Goal: Information Seeking & Learning: Learn about a topic

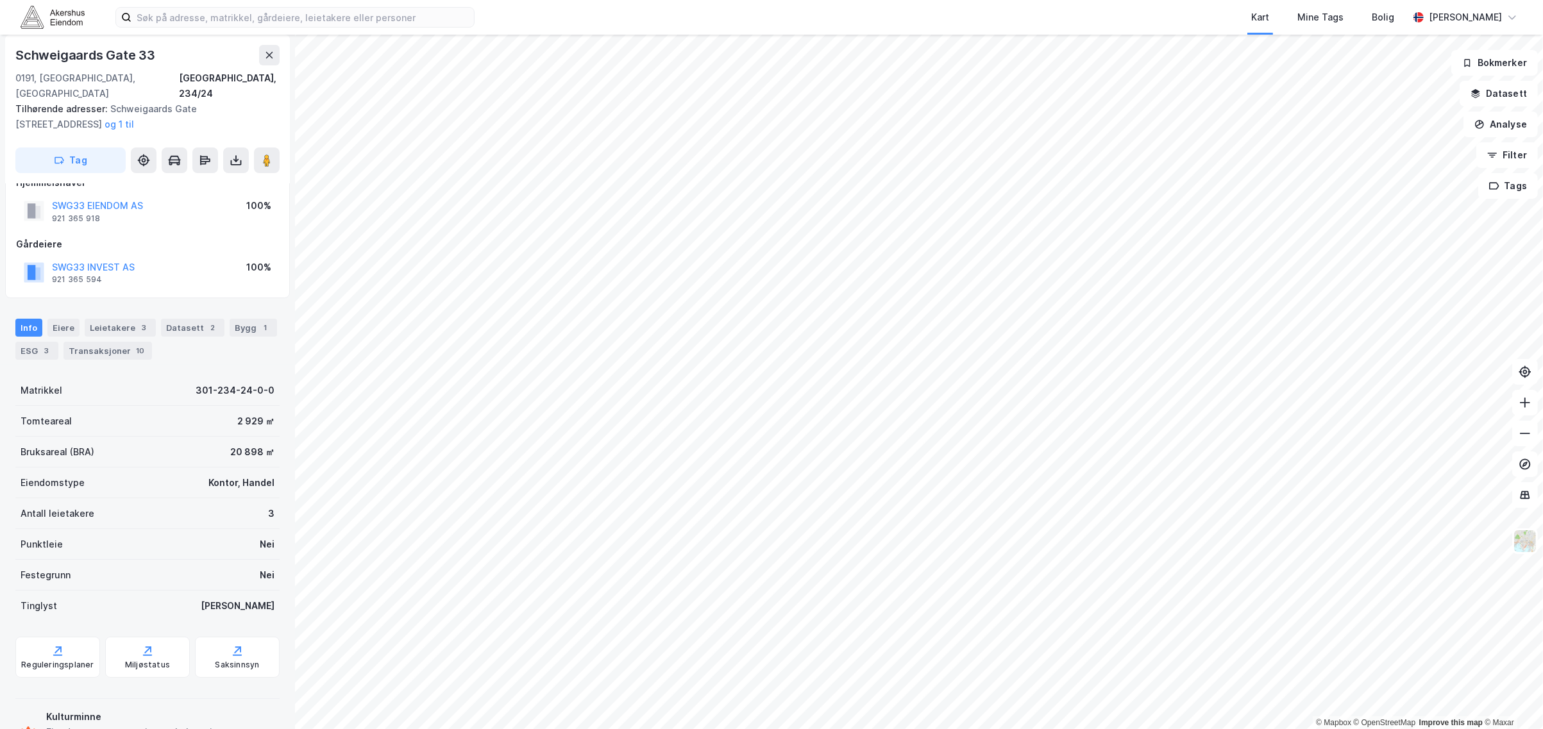
scroll to position [66, 0]
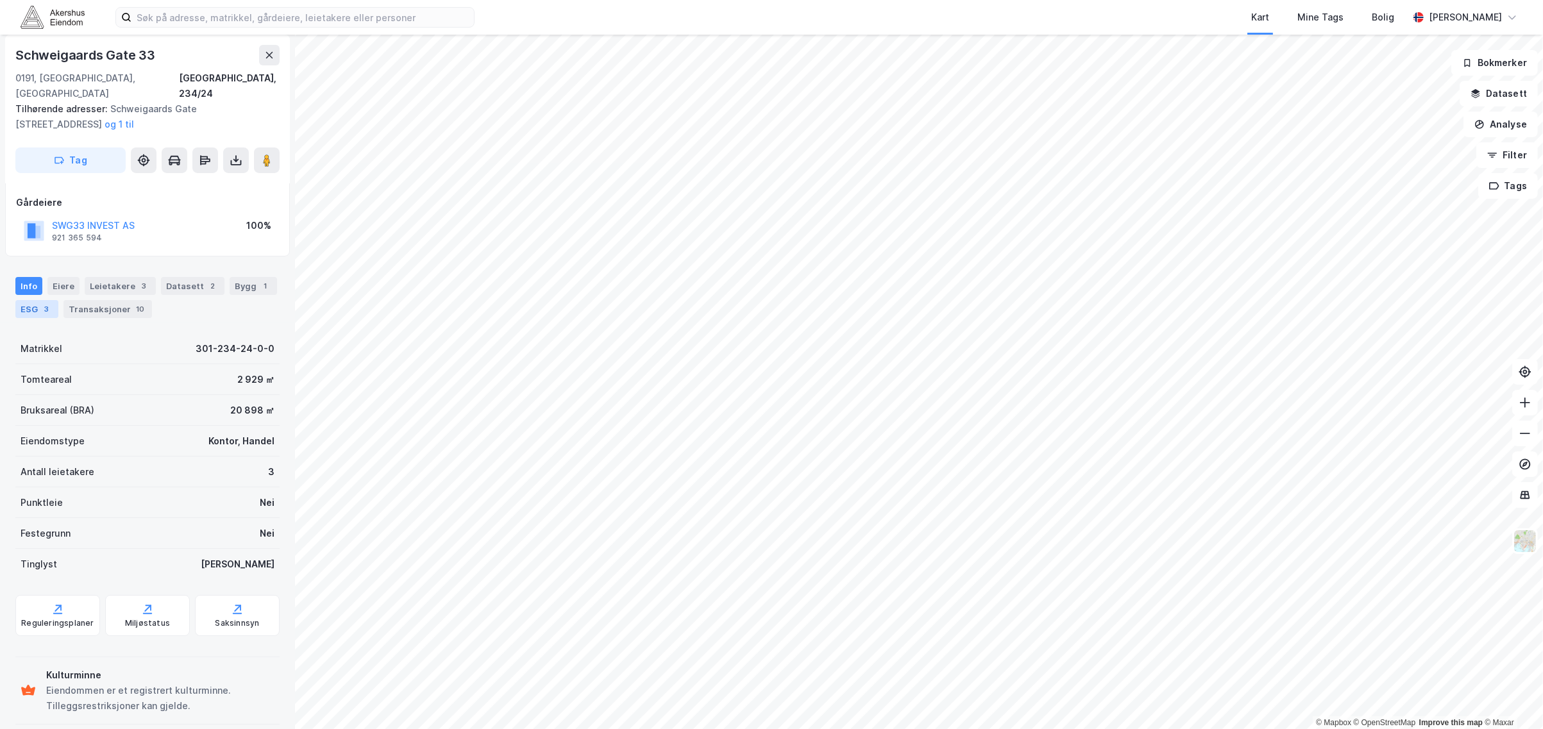
click at [53, 300] on div "ESG 3" at bounding box center [36, 309] width 43 height 18
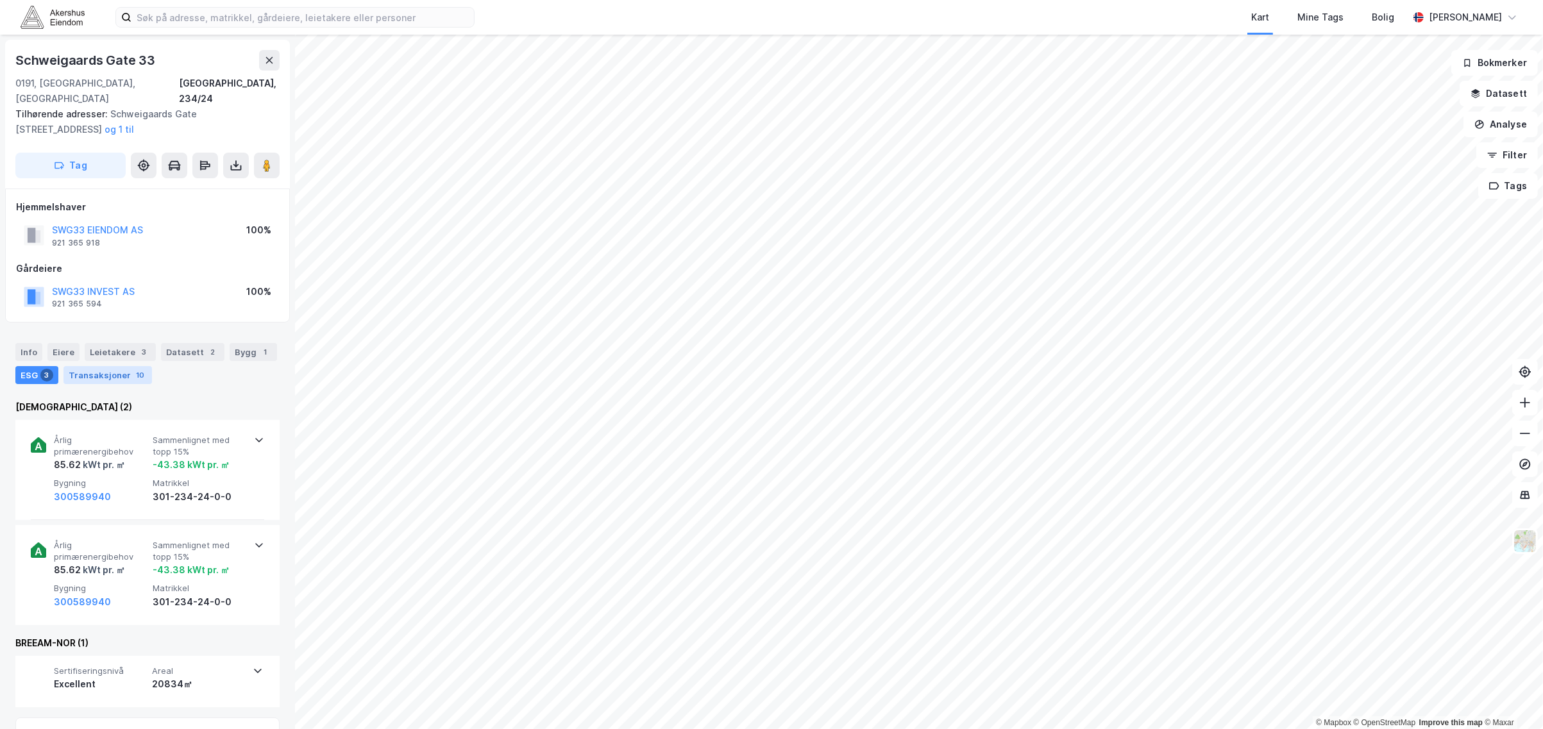
click at [101, 366] on div "Transaksjoner 10" at bounding box center [107, 375] width 88 height 18
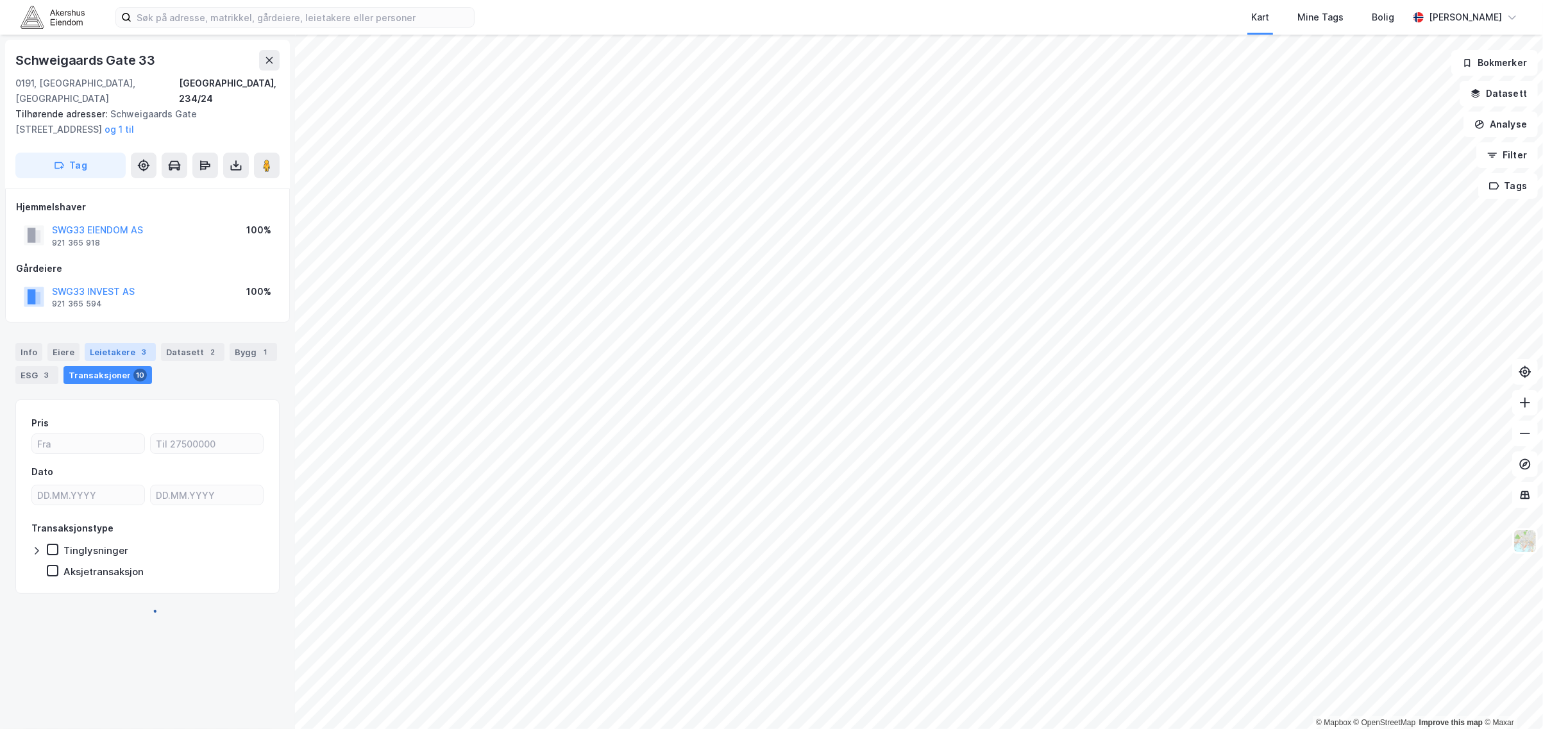
click at [103, 343] on div "Leietakere 3" at bounding box center [120, 352] width 71 height 18
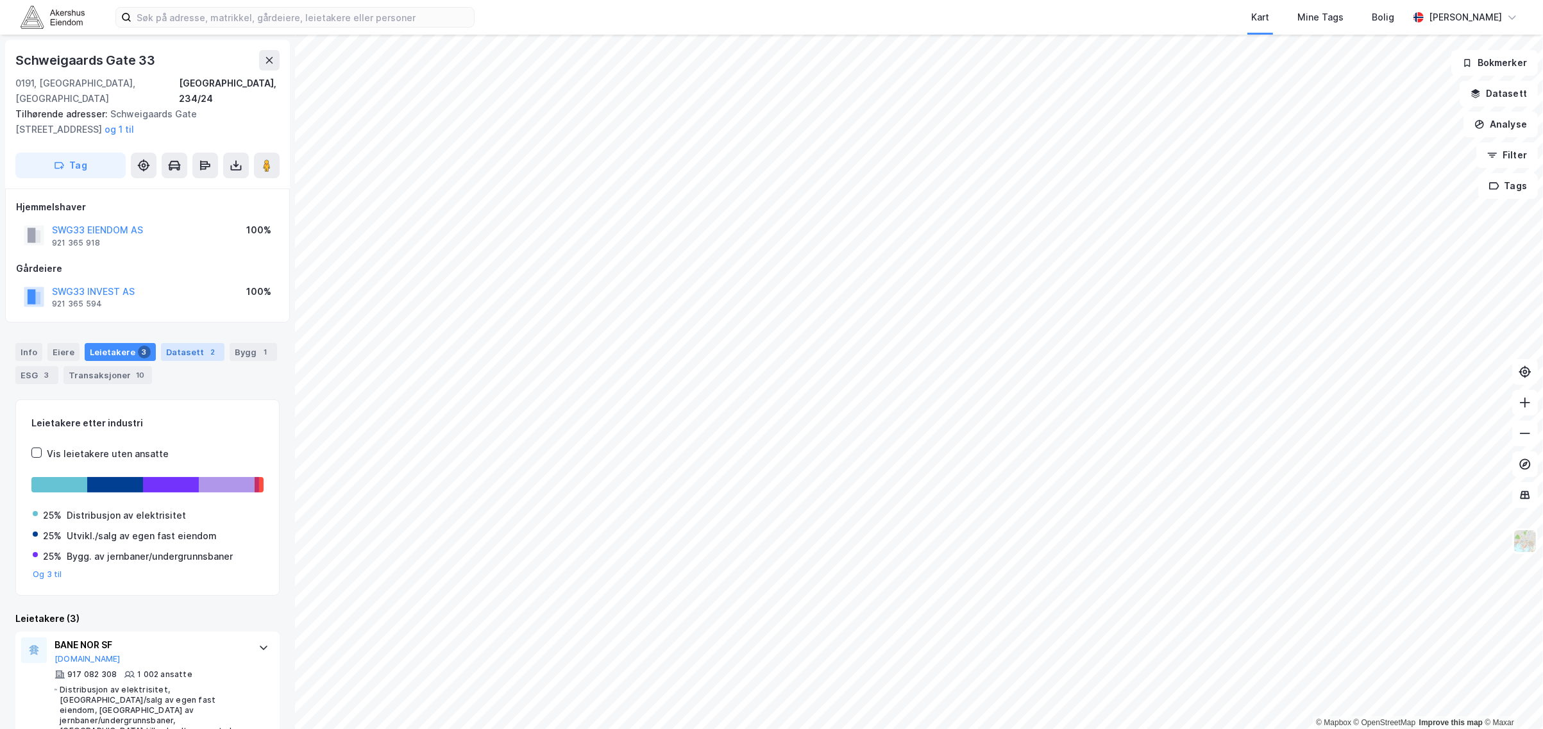
click at [183, 343] on div "Datasett 2" at bounding box center [192, 352] width 63 height 18
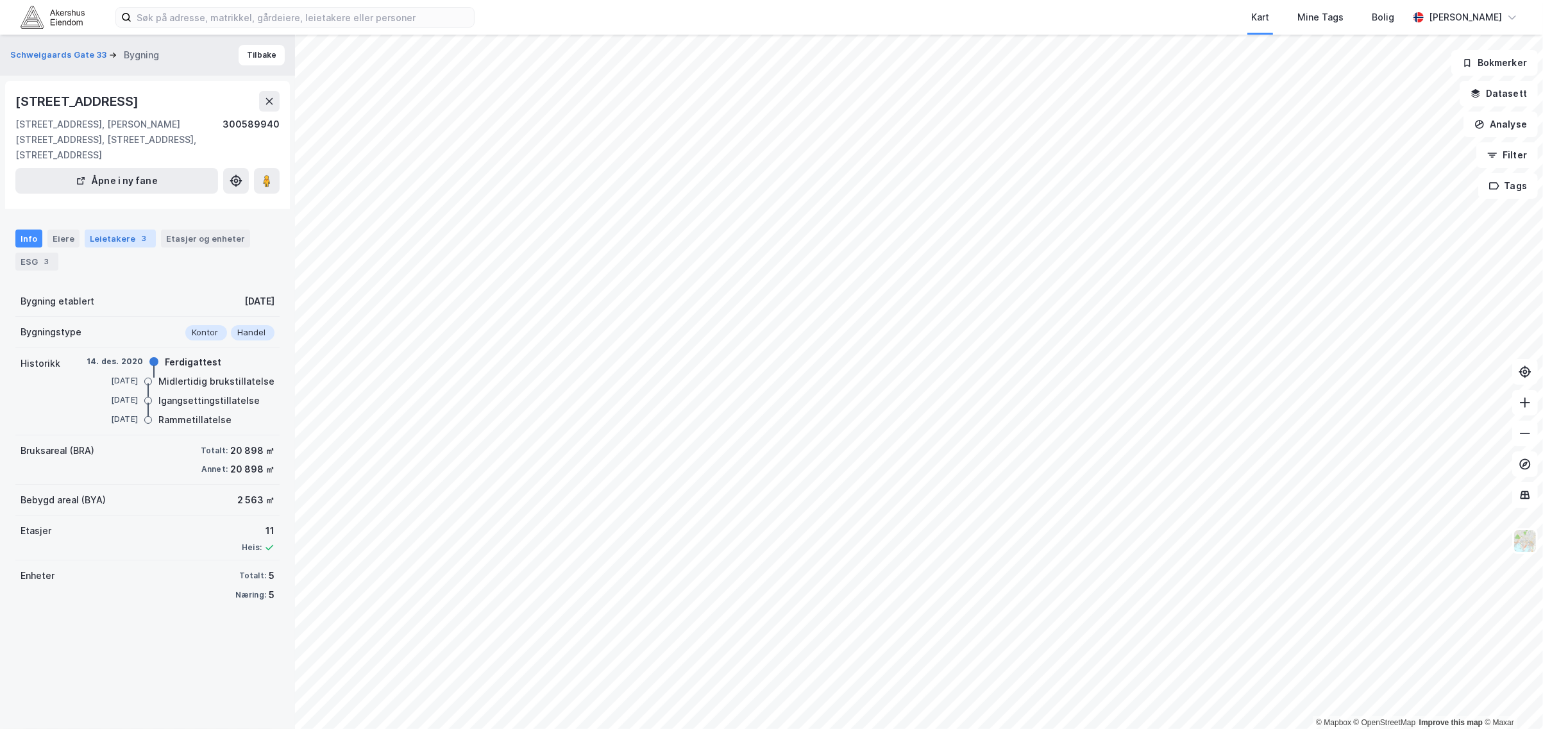
click at [105, 230] on div "Leietakere 3" at bounding box center [120, 239] width 71 height 18
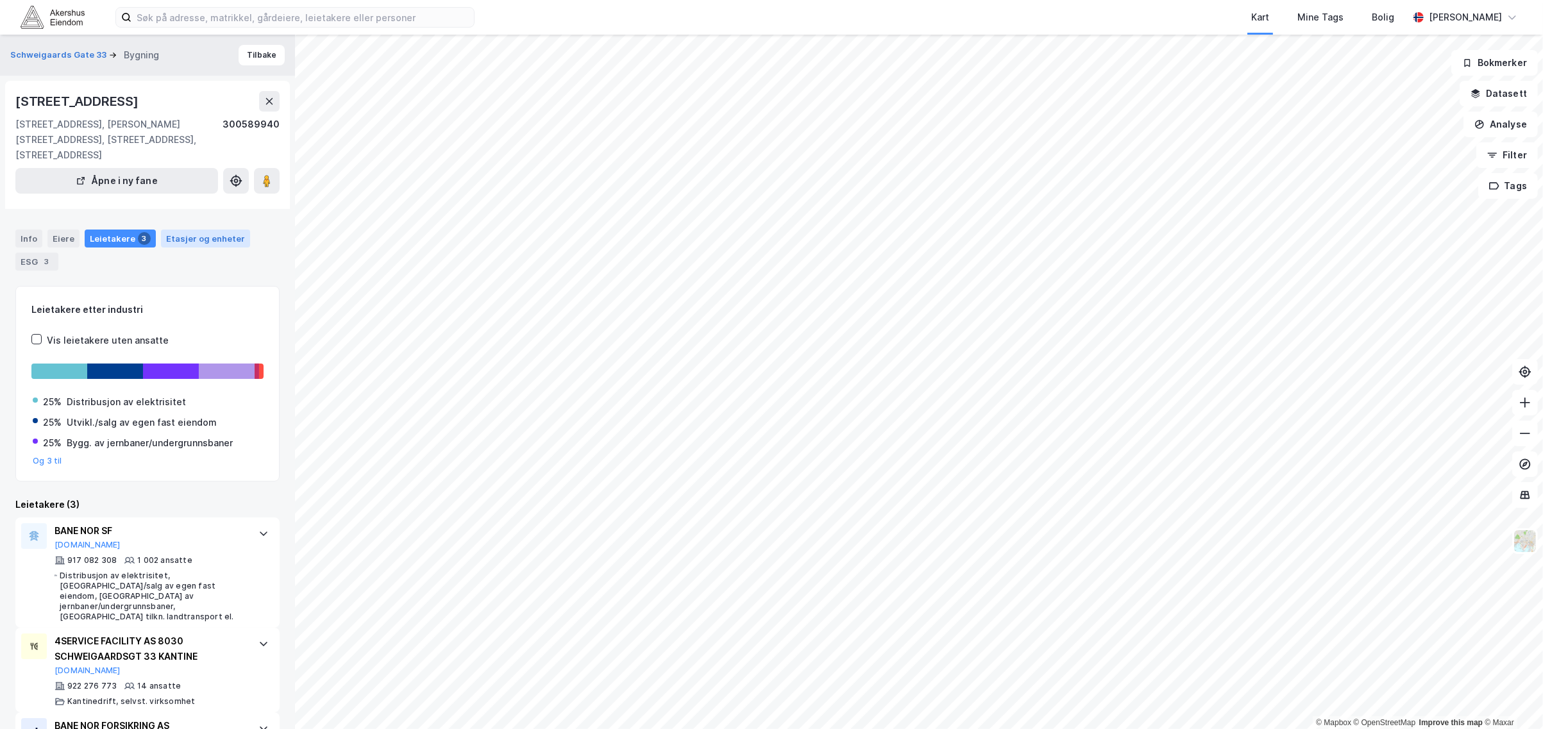
click at [174, 231] on div "Etasjer og enheter" at bounding box center [205, 239] width 89 height 18
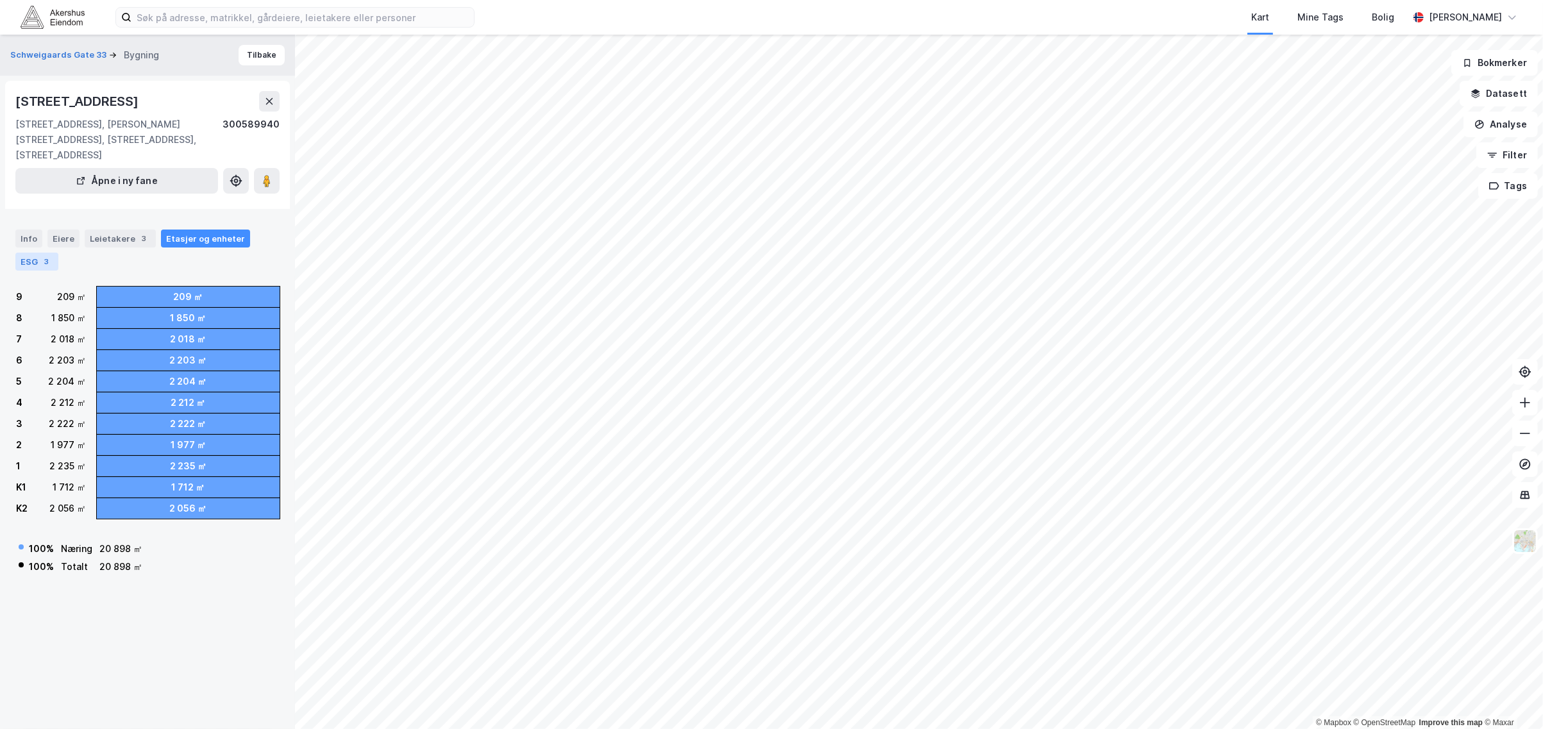
click at [42, 255] on div "3" at bounding box center [46, 261] width 13 height 13
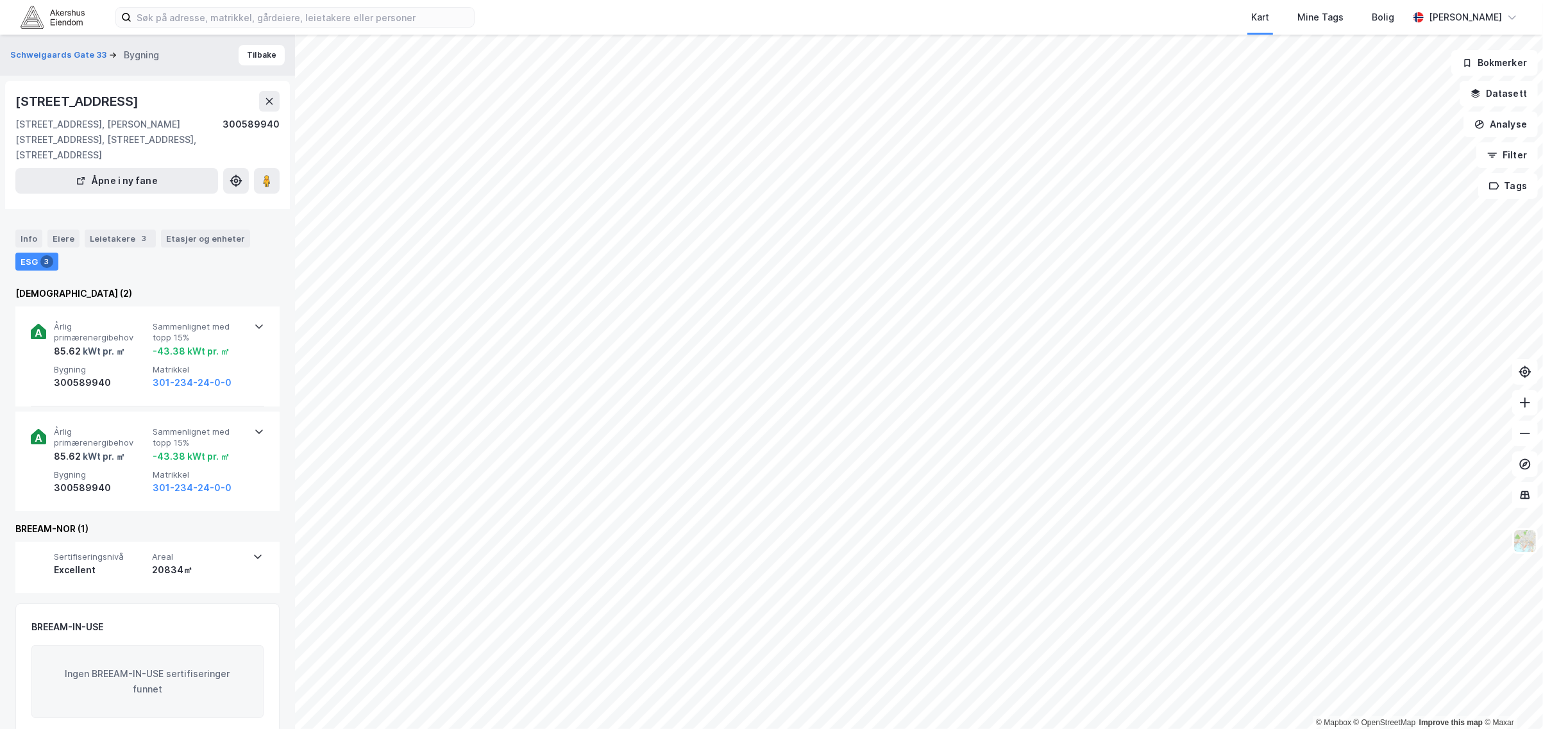
scroll to position [6, 0]
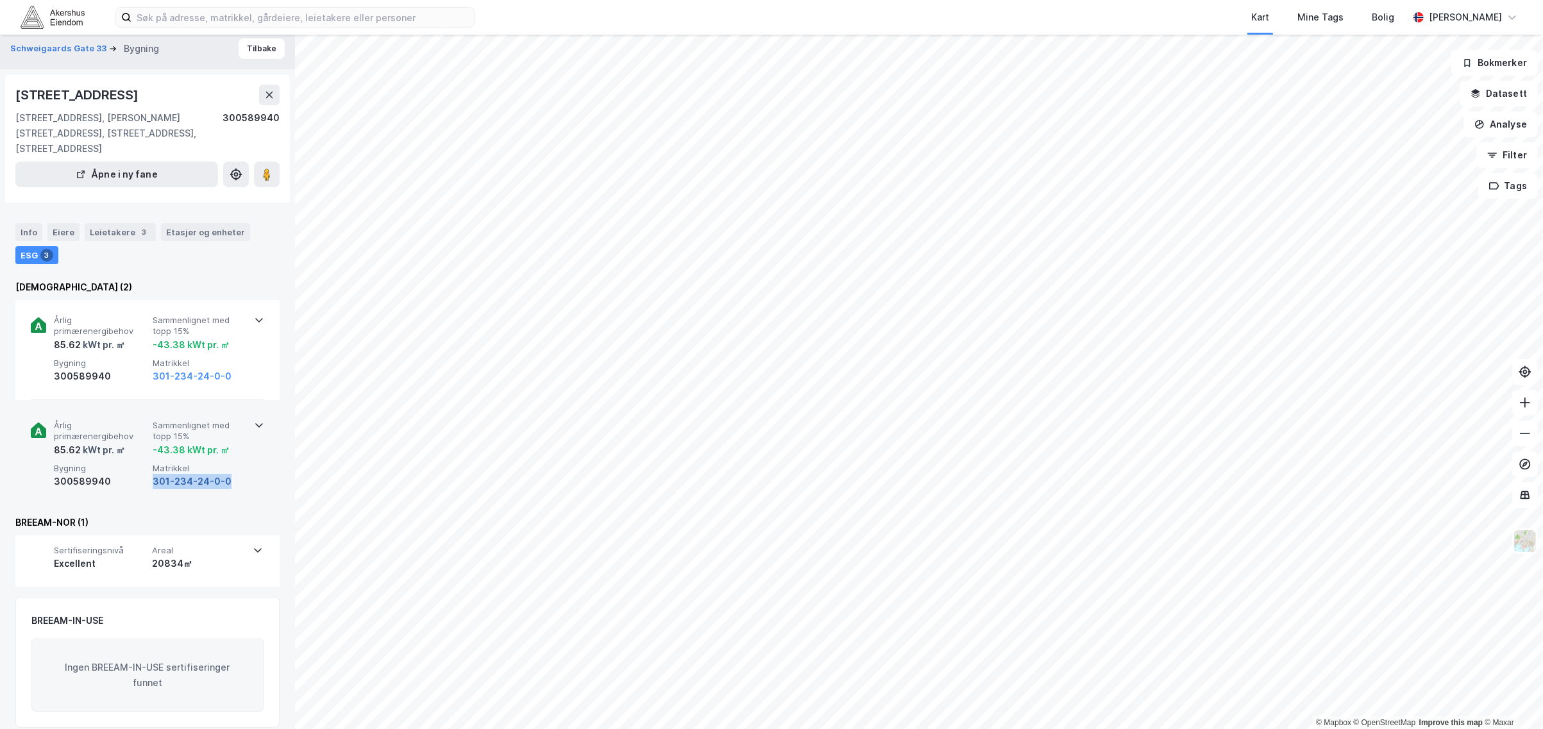
drag, startPoint x: 231, startPoint y: 467, endPoint x: 152, endPoint y: 469, distance: 78.9
click at [153, 474] on div "301-234-24-0-0" at bounding box center [200, 481] width 94 height 15
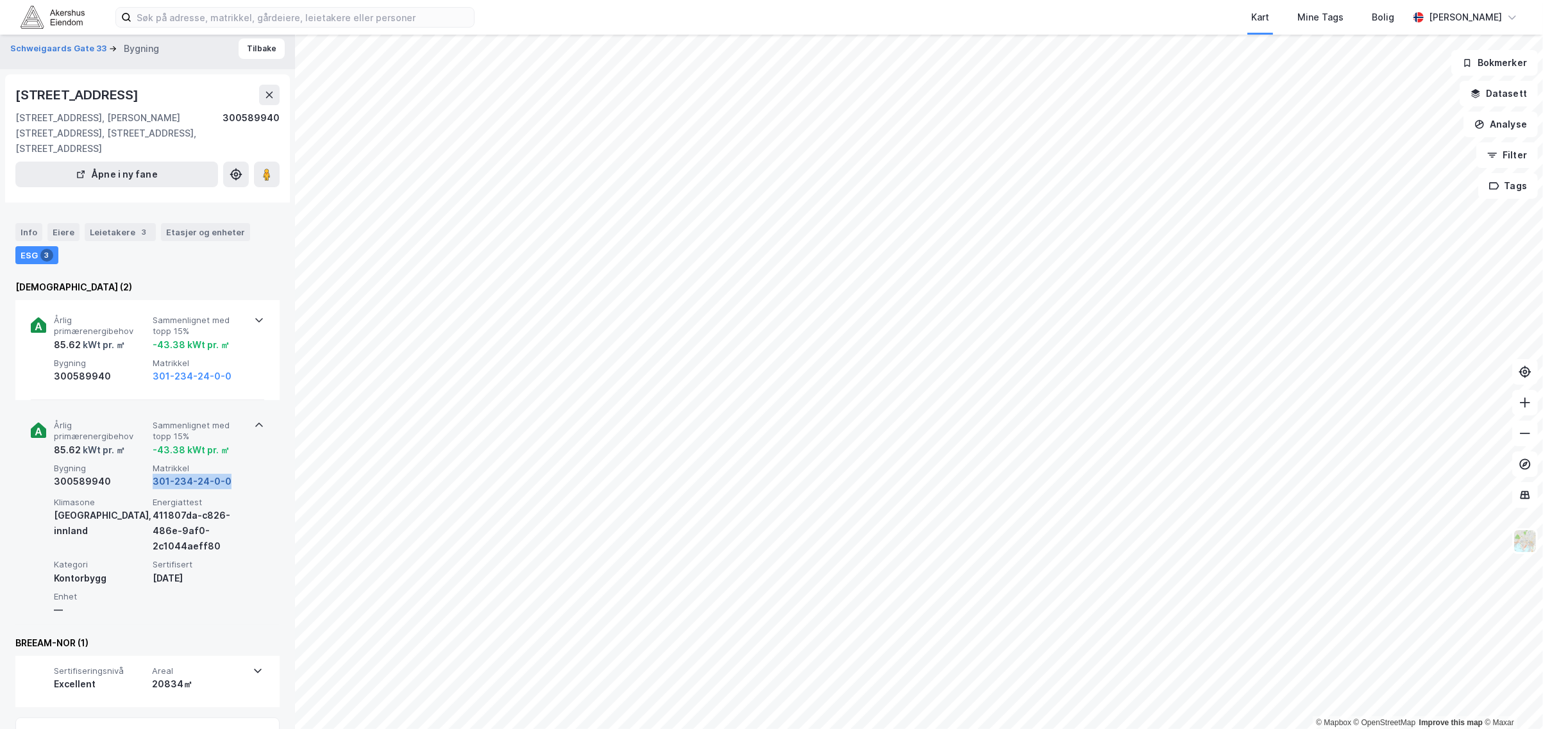
copy button "301-234-24-0-0"
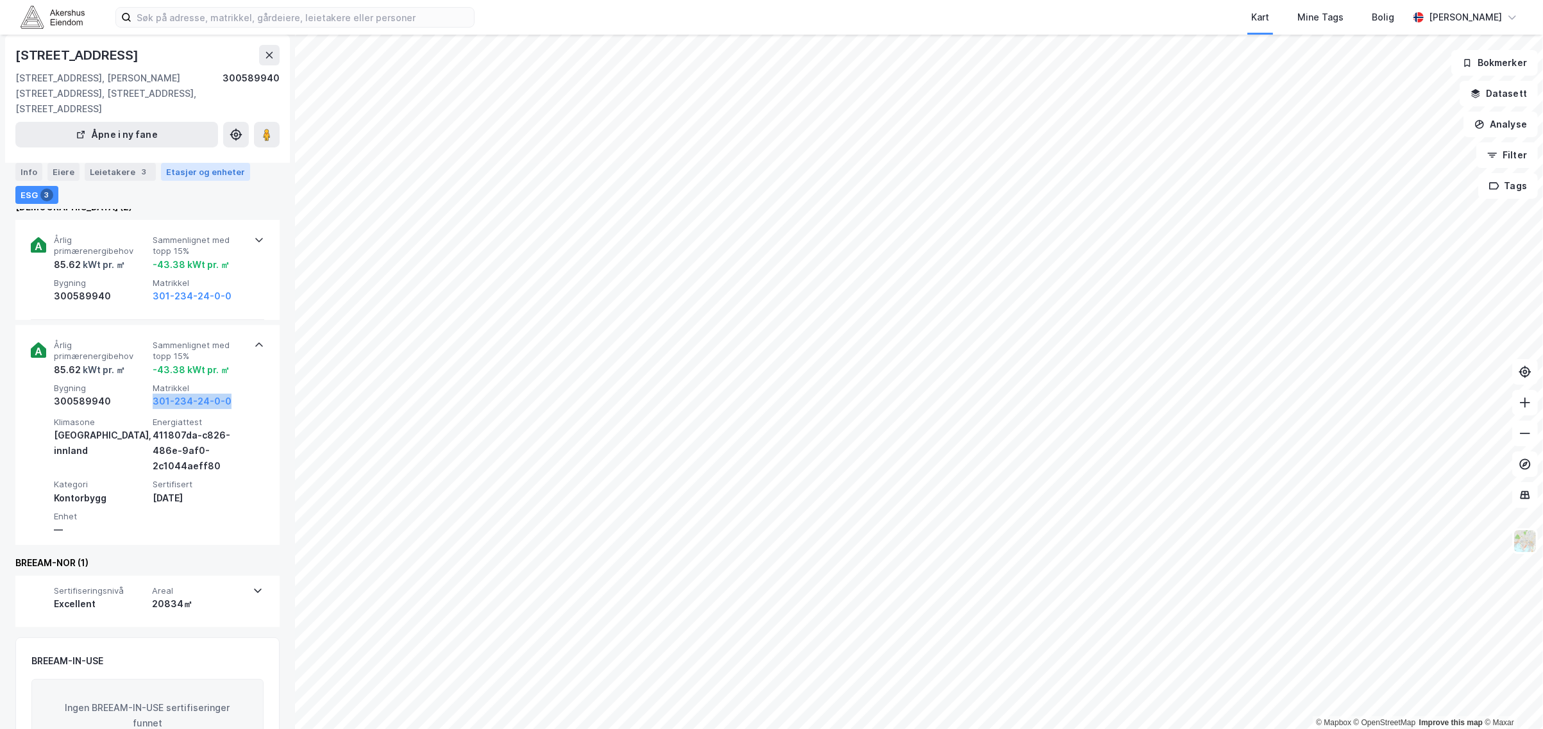
scroll to position [126, 0]
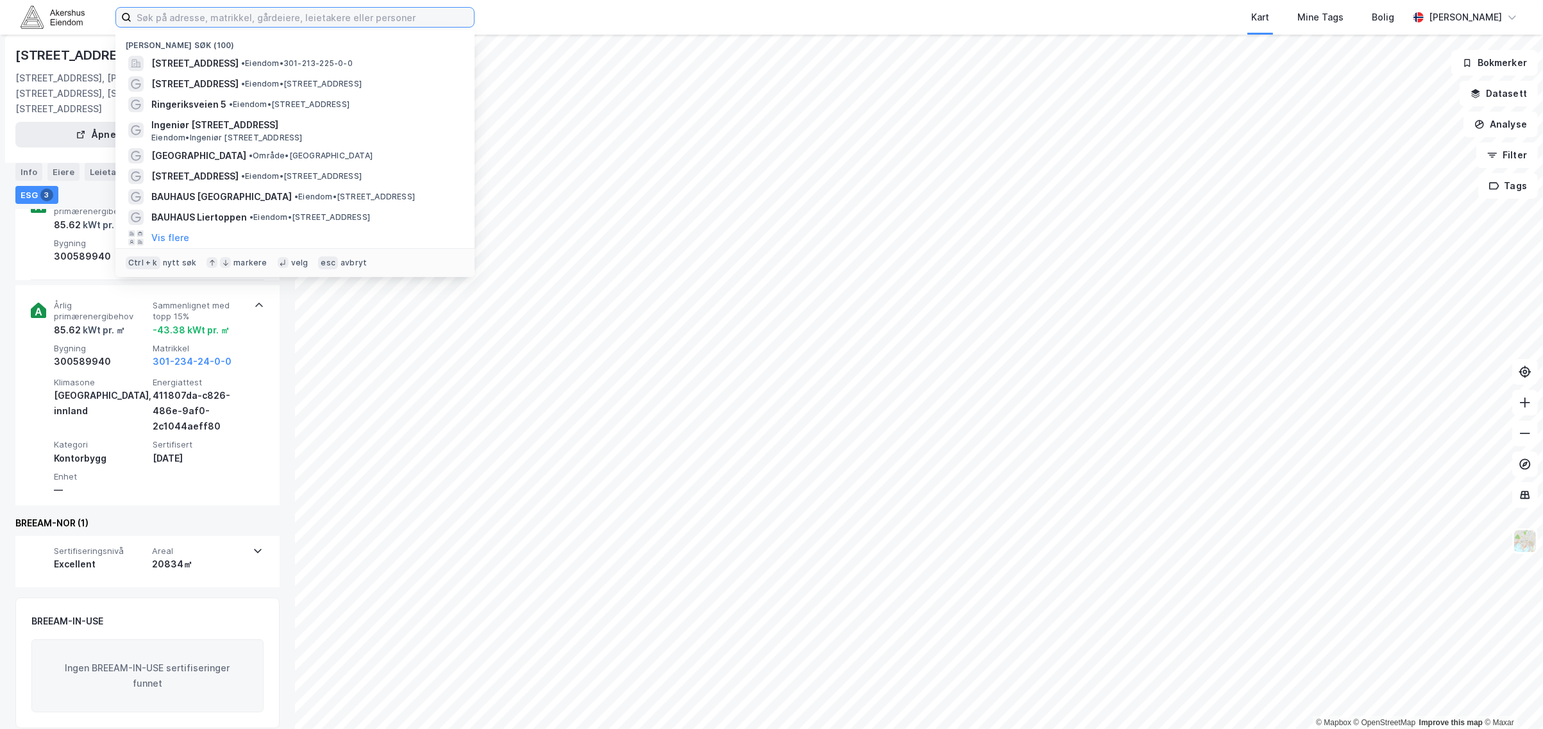
click at [232, 21] on input at bounding box center [302, 17] width 342 height 19
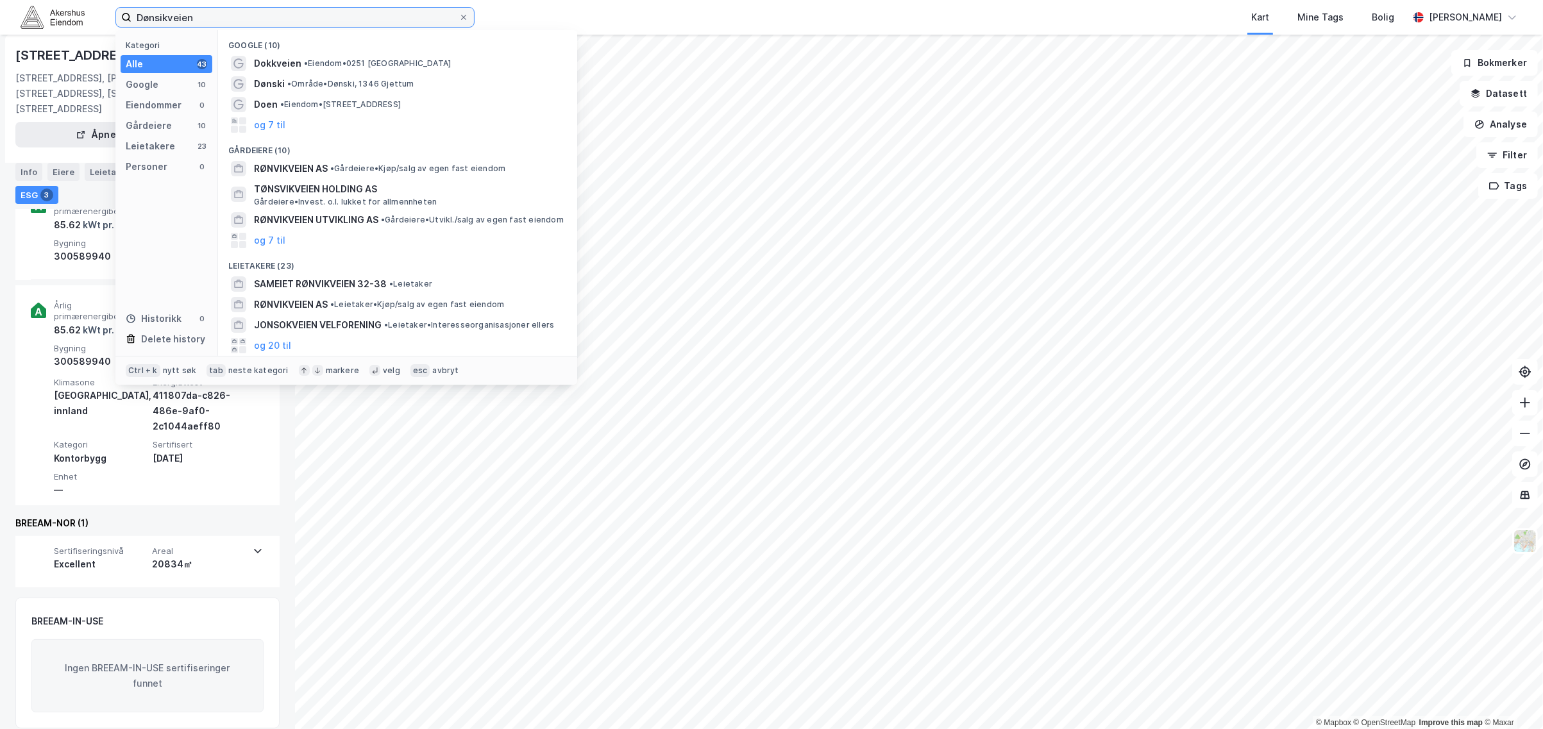
click at [187, 8] on input "Dønsikveien" at bounding box center [294, 17] width 327 height 19
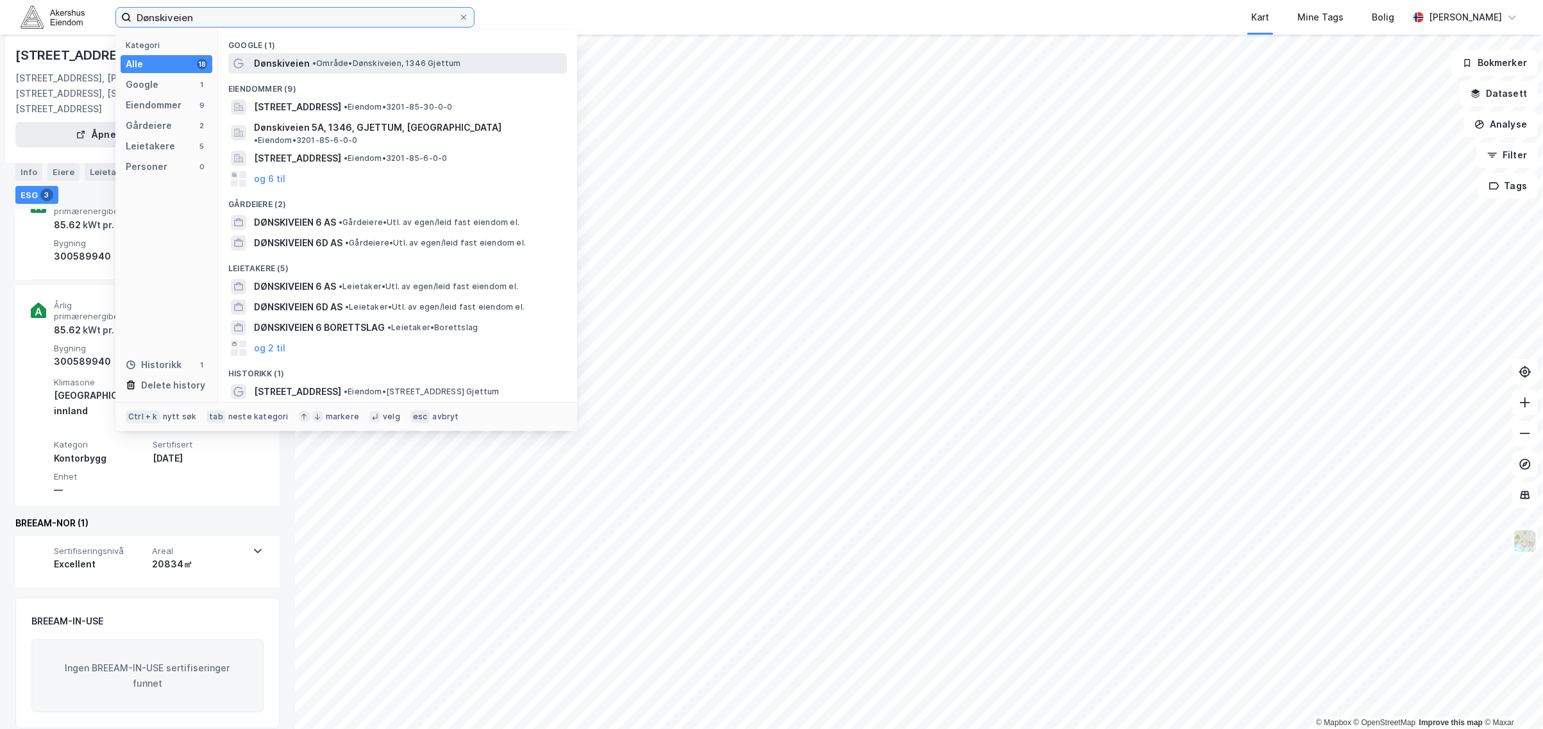
type input "Dønskiveien"
click at [307, 64] on span "Dønskiveien" at bounding box center [282, 63] width 56 height 15
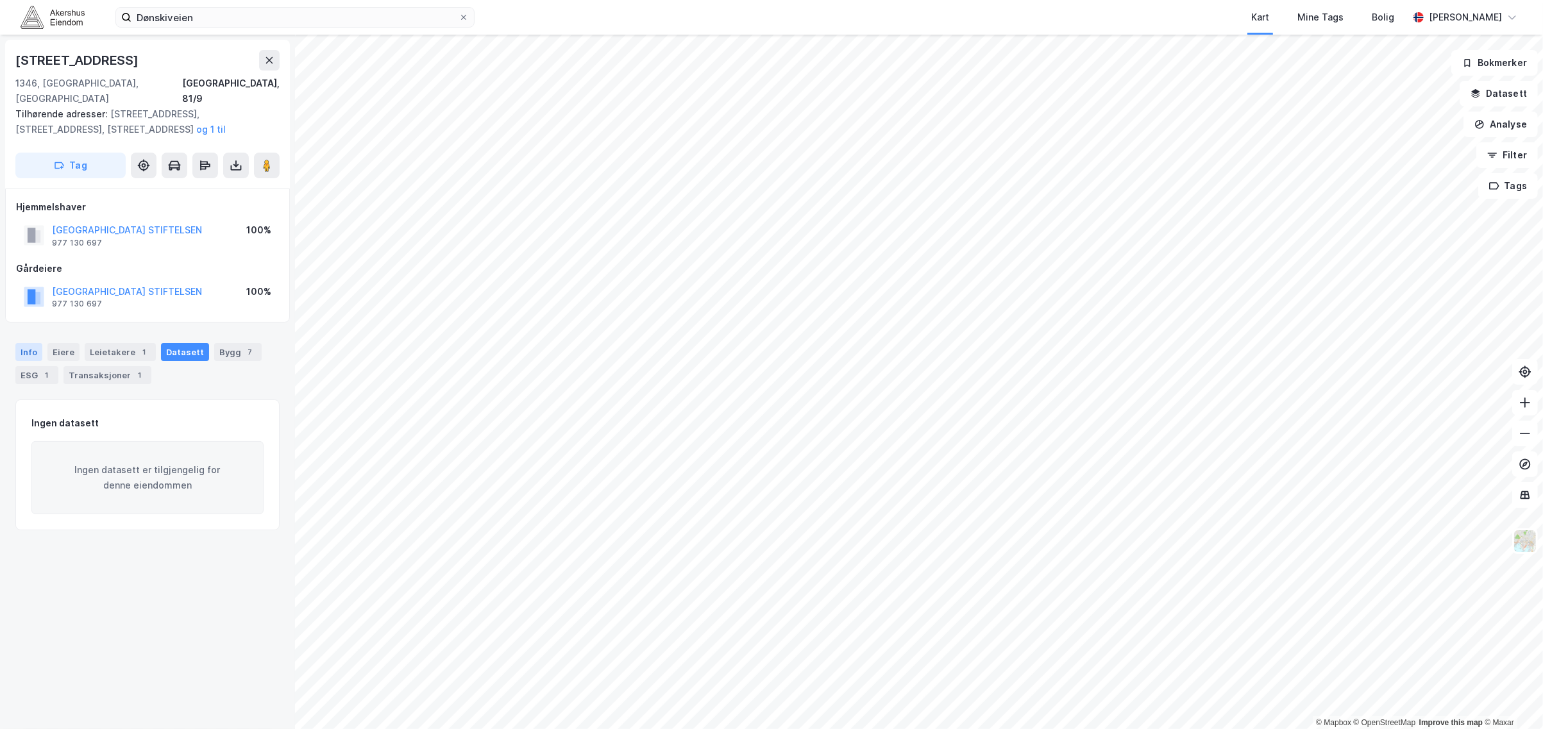
click at [28, 343] on div "Info" at bounding box center [28, 352] width 27 height 18
